Goal: Navigation & Orientation: Find specific page/section

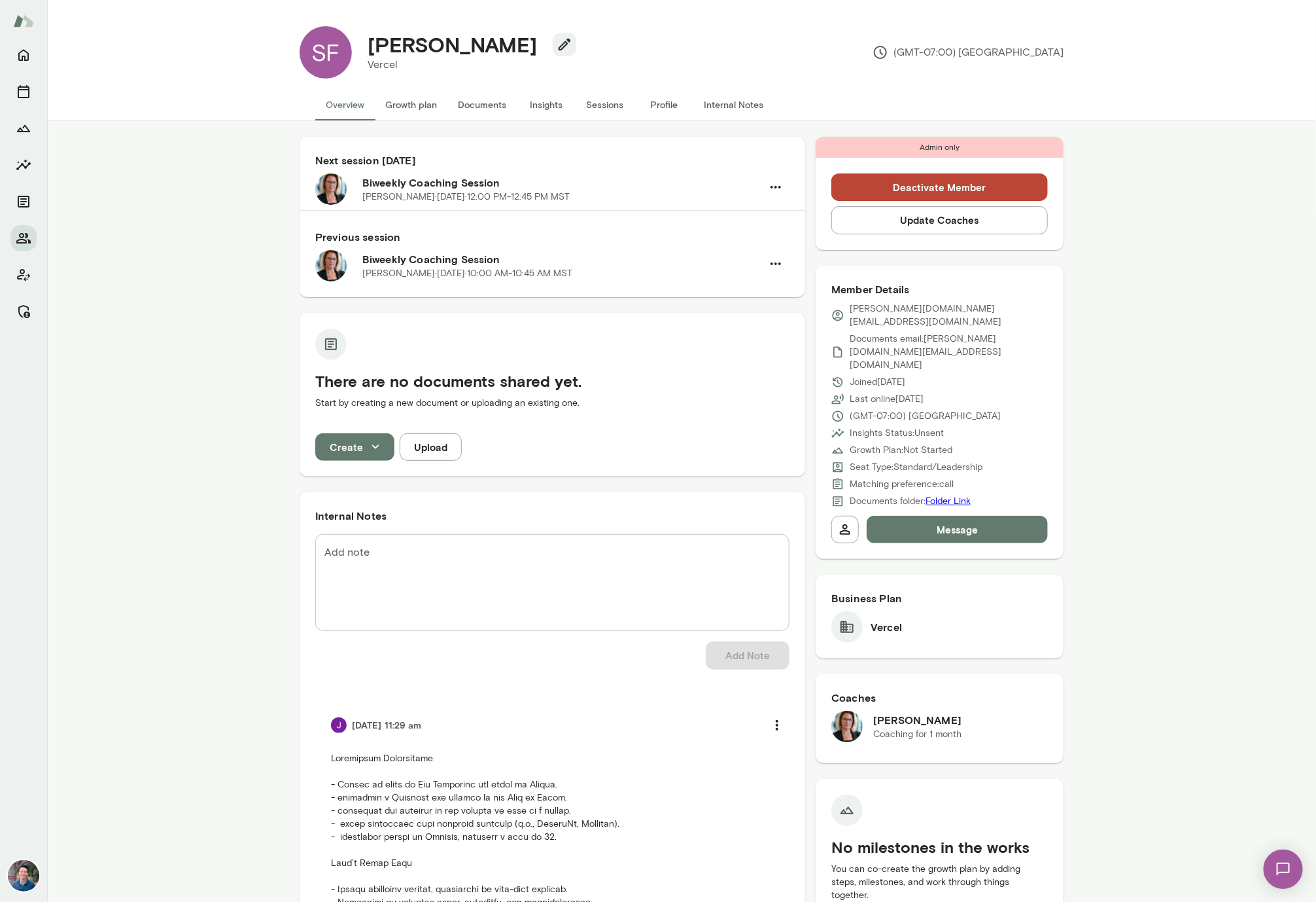
click at [623, 103] on button "Sessions" at bounding box center [605, 104] width 59 height 32
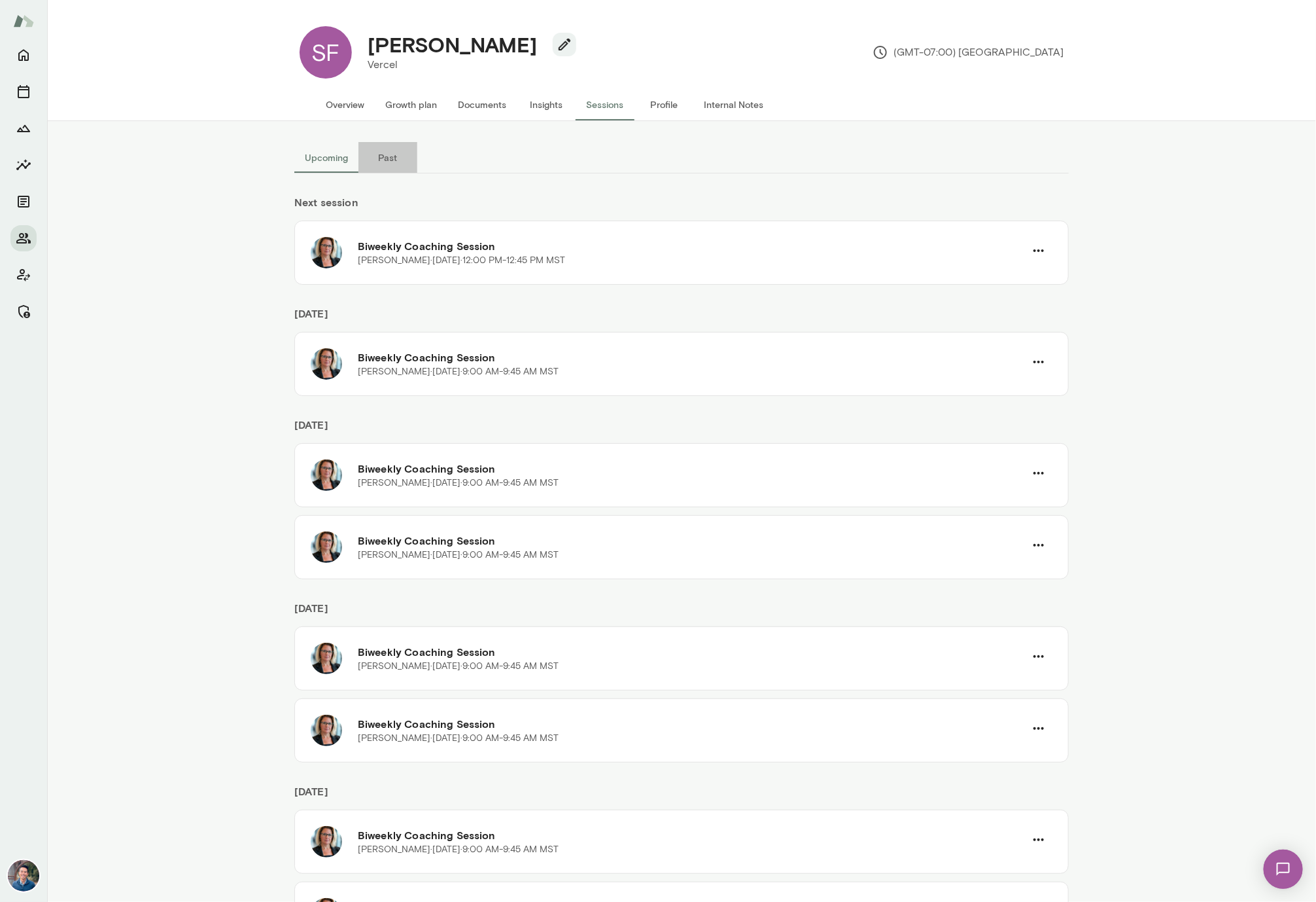
click at [389, 163] on button "Past" at bounding box center [388, 158] width 59 height 32
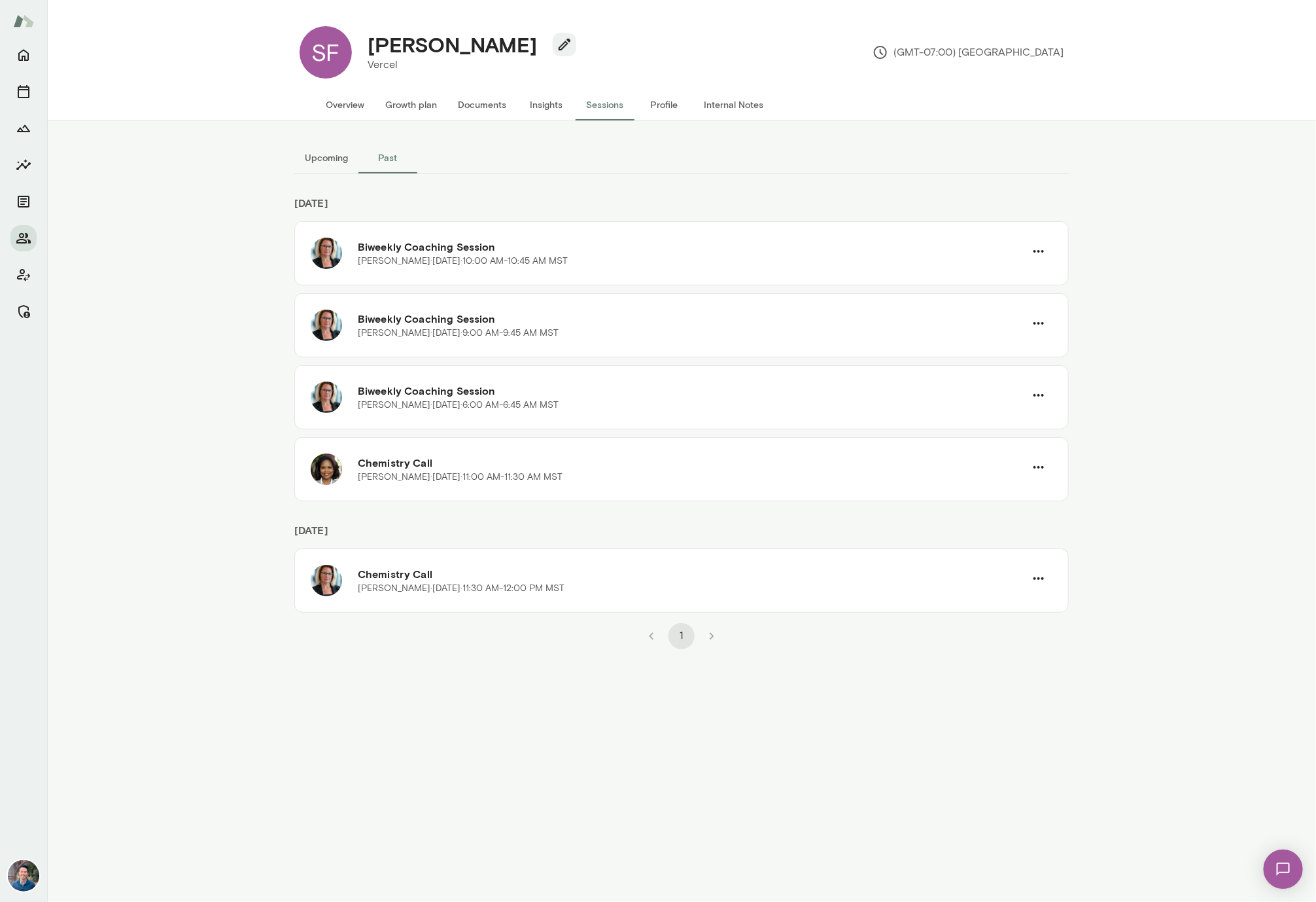
click at [327, 164] on button "Upcoming" at bounding box center [326, 158] width 64 height 32
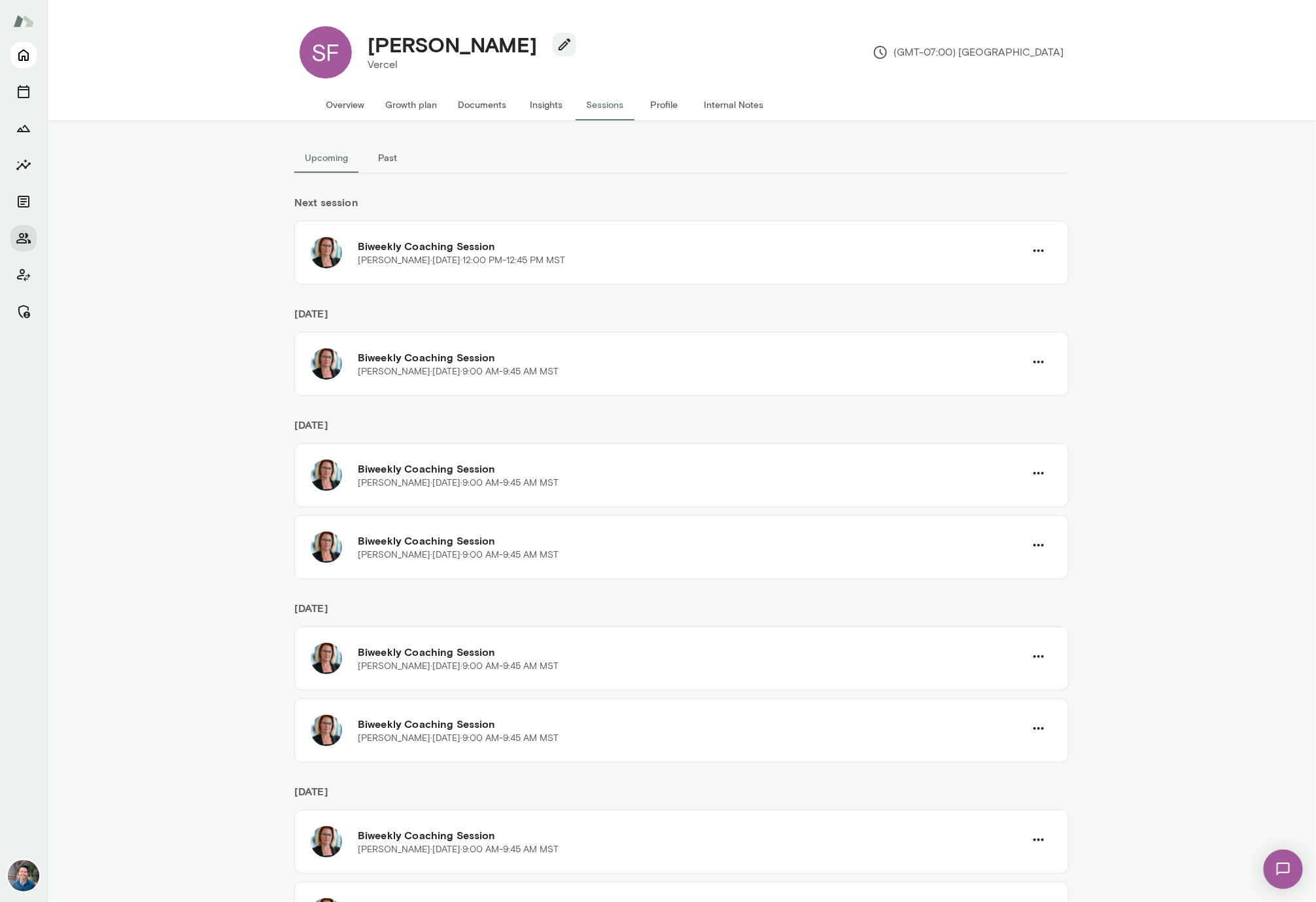
click at [23, 58] on icon "Home" at bounding box center [23, 55] width 15 height 15
